Goal: Check status

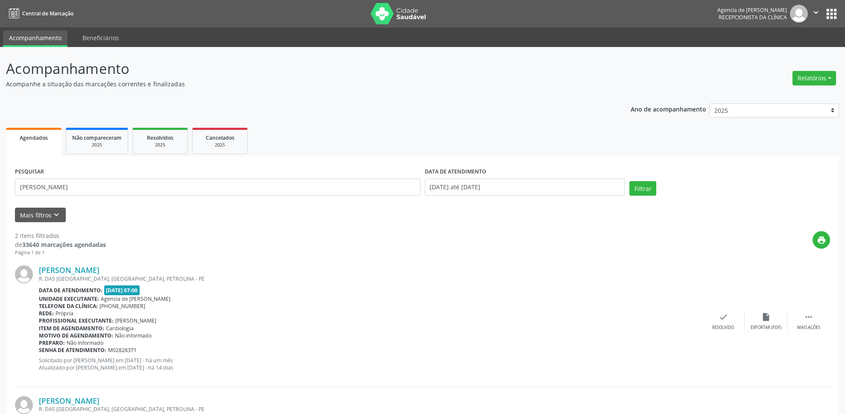
click at [648, 181] on button "Filtrar" at bounding box center [643, 188] width 27 height 15
click at [104, 182] on input "[PERSON_NAME]" at bounding box center [218, 187] width 406 height 17
click at [105, 182] on input "[PERSON_NAME]" at bounding box center [218, 187] width 406 height 17
click at [104, 185] on input "[PERSON_NAME]" at bounding box center [218, 187] width 406 height 17
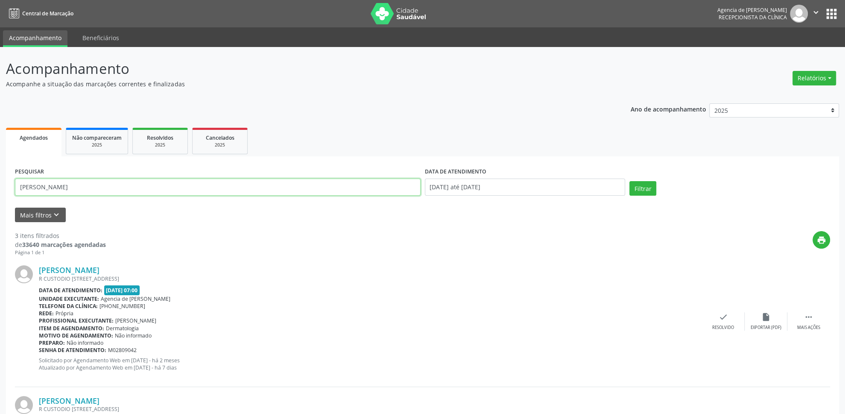
click at [104, 185] on input "[PERSON_NAME]" at bounding box center [218, 187] width 406 height 17
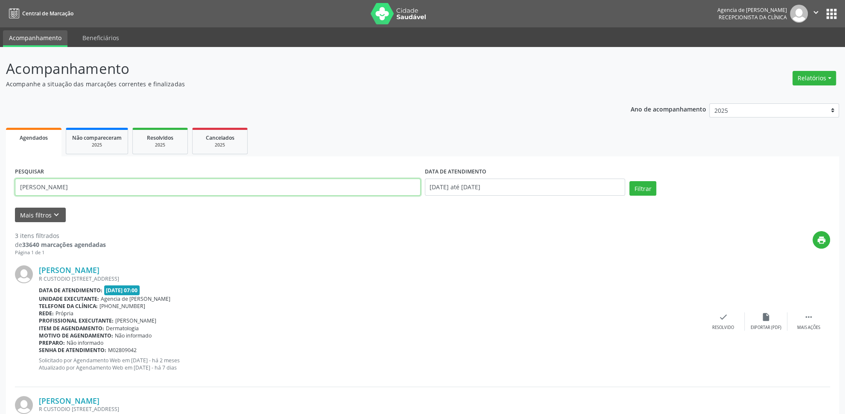
click at [104, 185] on input "[PERSON_NAME]" at bounding box center [218, 187] width 406 height 17
type input "[PERSON_NAME]"
click at [641, 185] on button "Filtrar" at bounding box center [643, 188] width 27 height 15
click at [828, 68] on div "Relatórios Agendamentos Procedimentos realizados" at bounding box center [824, 78] width 50 height 21
click at [839, 70] on div "Relatórios Agendamentos Procedimentos realizados" at bounding box center [824, 78] width 50 height 21
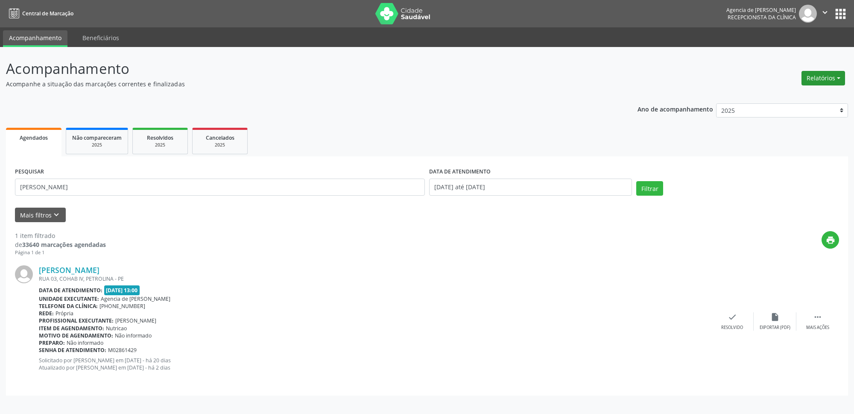
click at [838, 74] on button "Relatórios" at bounding box center [824, 78] width 44 height 15
click at [803, 100] on link "Agendamentos" at bounding box center [800, 97] width 92 height 12
select select "7"
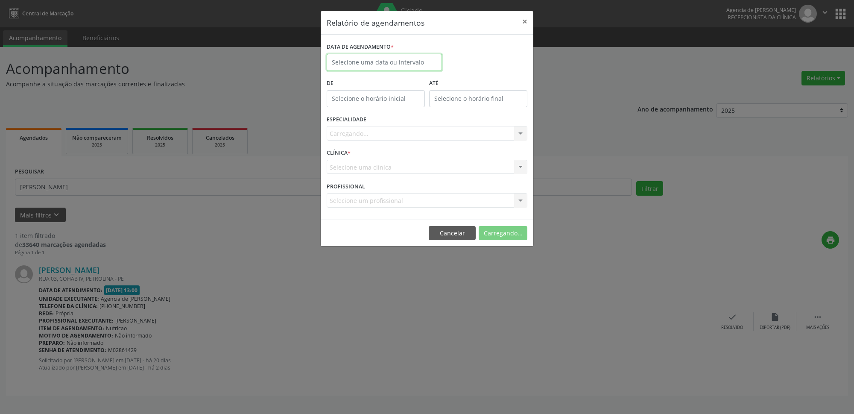
click at [401, 62] on input "text" at bounding box center [384, 62] width 115 height 17
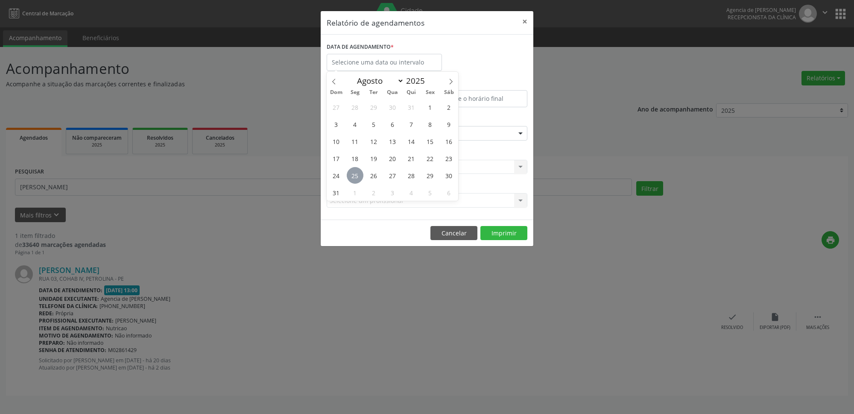
click at [356, 176] on span "25" at bounding box center [355, 175] width 17 height 17
type input "[DATE]"
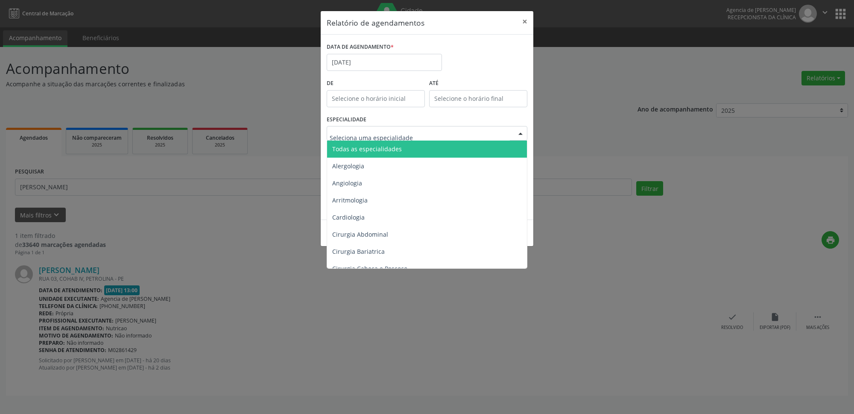
click at [380, 154] on span "Todas as especialidades" at bounding box center [427, 149] width 201 height 17
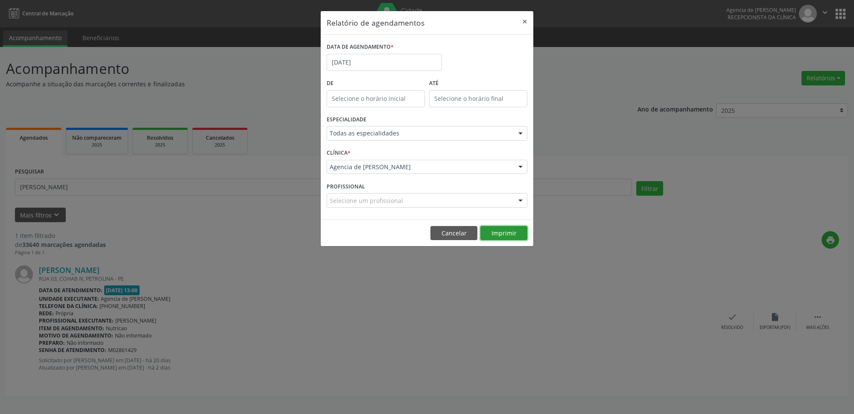
click at [501, 236] on button "Imprimir" at bounding box center [504, 233] width 47 height 15
